Goal: Task Accomplishment & Management: Use online tool/utility

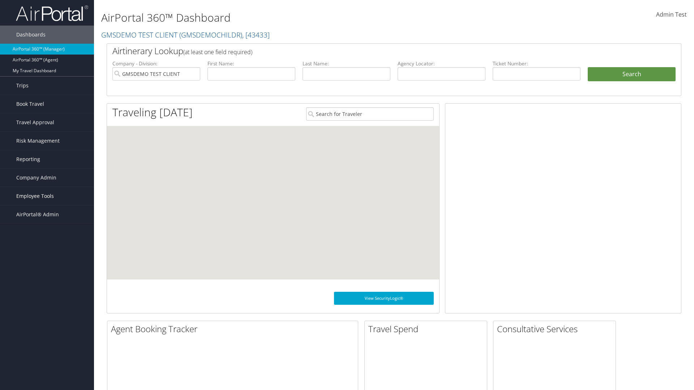
click at [47, 196] on span "Employee Tools" at bounding box center [35, 196] width 38 height 18
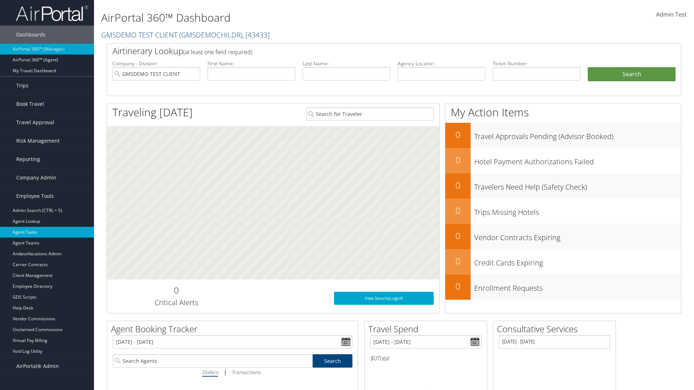
click at [47, 232] on link "Agent Tasks" at bounding box center [47, 232] width 94 height 11
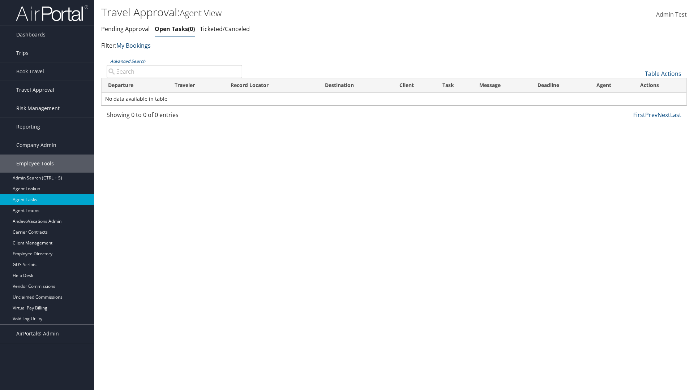
click at [135, 45] on link "My Bookings" at bounding box center [133, 46] width 34 height 8
click at [166, 56] on link "My TMC" at bounding box center [165, 57] width 95 height 12
